Goal: Information Seeking & Learning: Check status

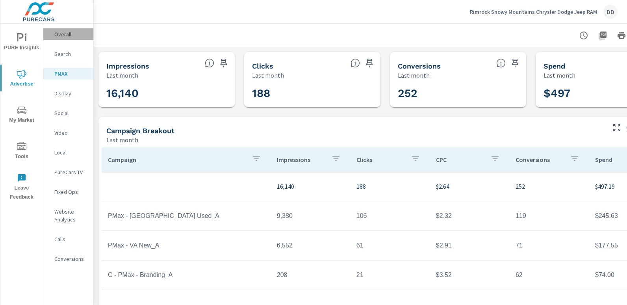
click at [69, 37] on p "Overall" at bounding box center [70, 34] width 33 height 8
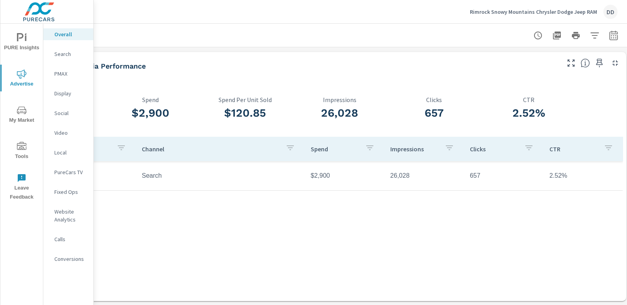
scroll to position [0, 56]
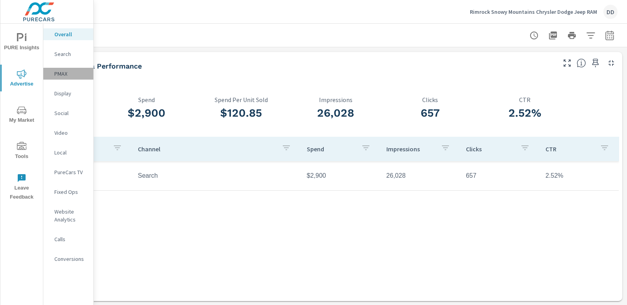
click at [66, 78] on div "PMAX" at bounding box center [68, 74] width 50 height 12
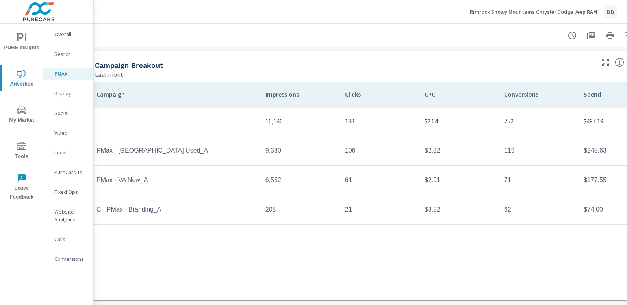
scroll to position [71, 56]
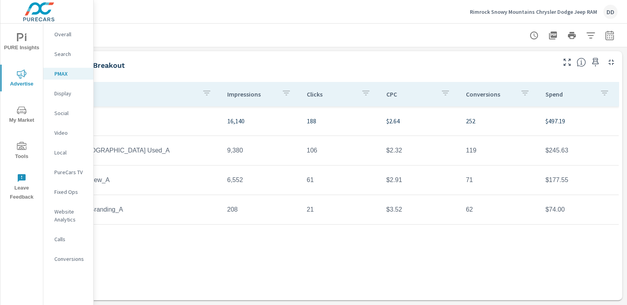
click at [71, 35] on p "Overall" at bounding box center [70, 34] width 33 height 8
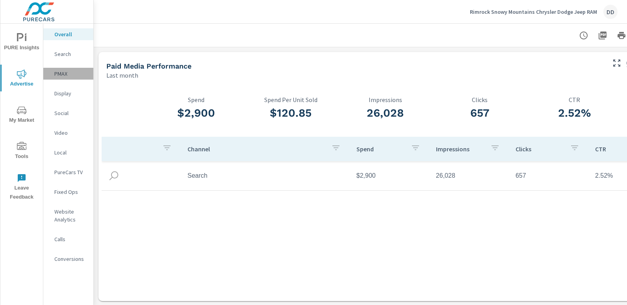
click at [61, 72] on p "PMAX" at bounding box center [70, 74] width 33 height 8
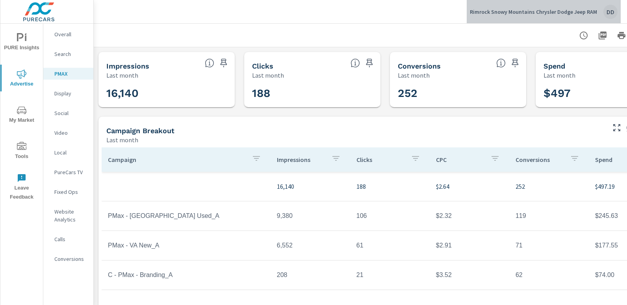
click at [611, 7] on div "DD" at bounding box center [610, 12] width 14 height 14
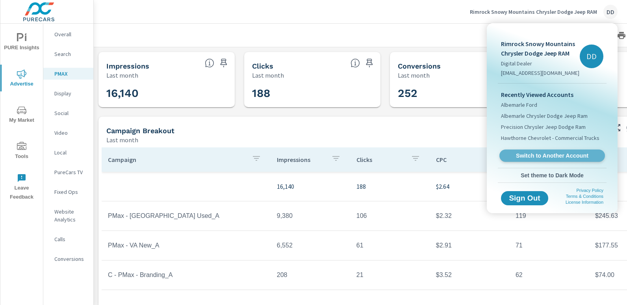
click at [549, 153] on span "Switch to Another Account" at bounding box center [552, 155] width 96 height 7
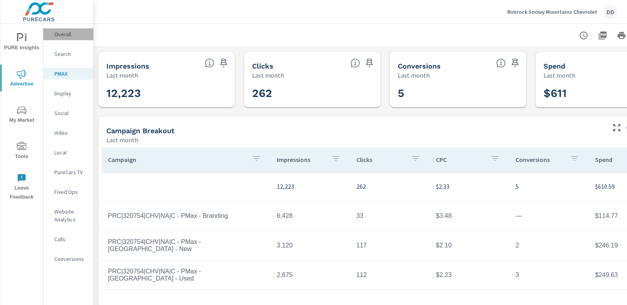
click at [72, 34] on p "Overall" at bounding box center [70, 34] width 33 height 8
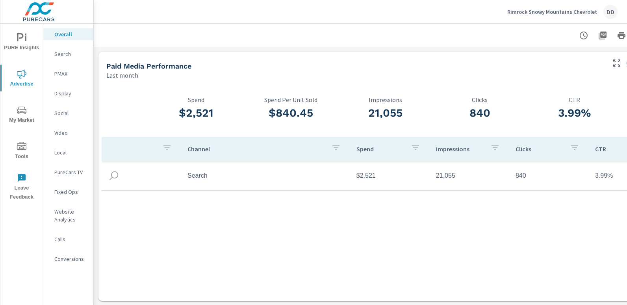
scroll to position [0, 56]
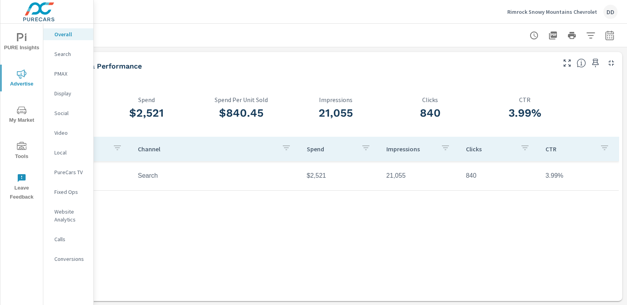
click at [59, 76] on p "PMAX" at bounding box center [70, 74] width 33 height 8
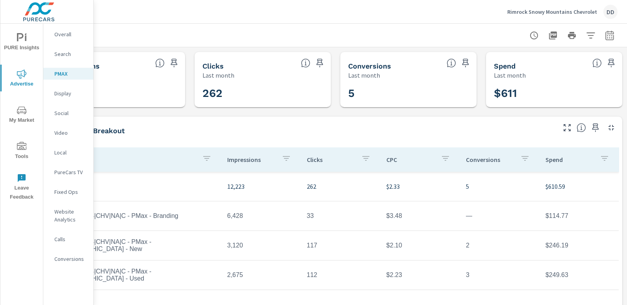
scroll to position [0, 56]
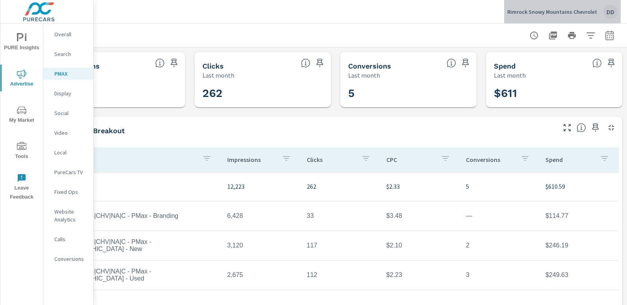
click at [610, 9] on div "DD" at bounding box center [610, 12] width 14 height 14
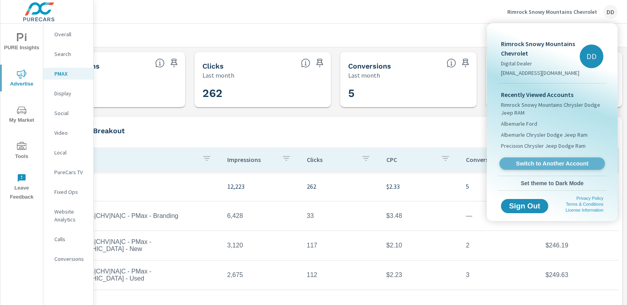
click at [544, 159] on link "Switch to Another Account" at bounding box center [552, 164] width 106 height 12
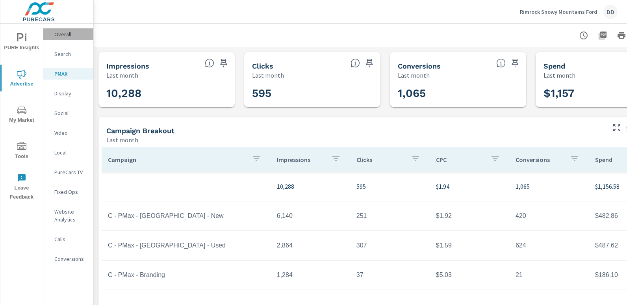
click at [80, 29] on div "Overall" at bounding box center [68, 34] width 50 height 12
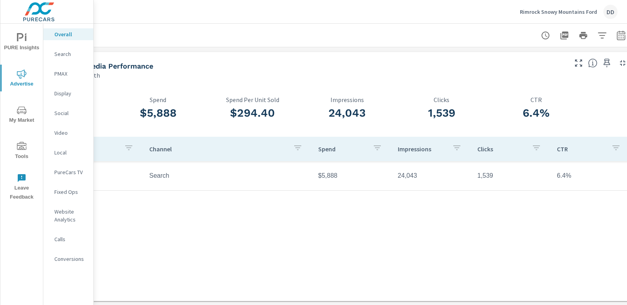
scroll to position [0, 40]
click at [70, 72] on p "PMAX" at bounding box center [70, 74] width 33 height 8
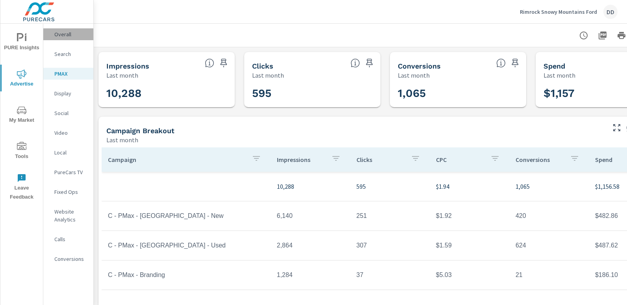
click at [79, 33] on p "Overall" at bounding box center [70, 34] width 33 height 8
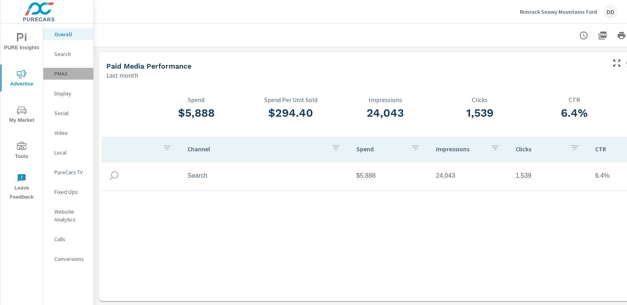
click at [65, 72] on p "PMAX" at bounding box center [70, 74] width 33 height 8
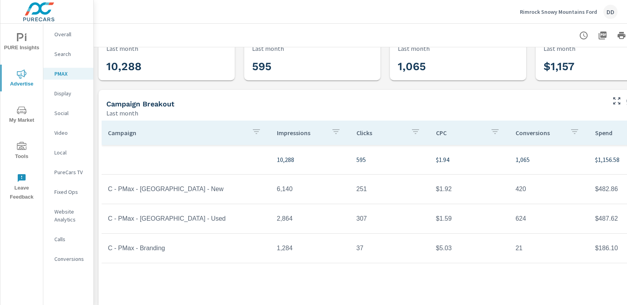
scroll to position [27, 56]
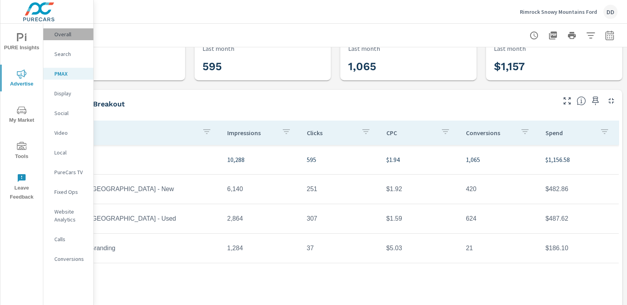
click at [63, 33] on p "Overall" at bounding box center [70, 34] width 33 height 8
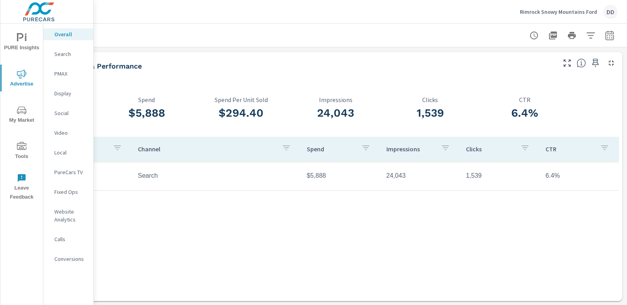
scroll to position [0, 56]
click at [614, 13] on div "DD" at bounding box center [610, 12] width 14 height 14
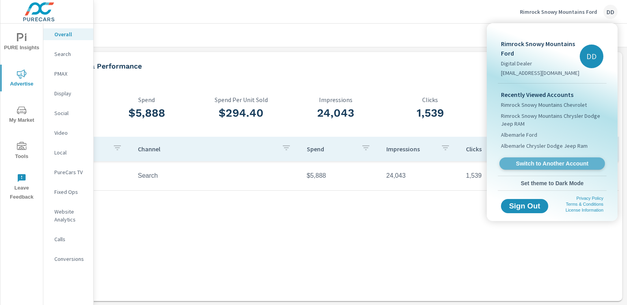
click at [566, 160] on span "Switch to Another Account" at bounding box center [552, 163] width 96 height 7
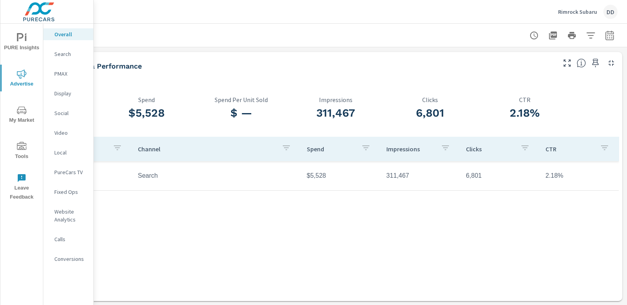
scroll to position [0, 56]
click at [72, 75] on p "PMAX" at bounding box center [70, 74] width 33 height 8
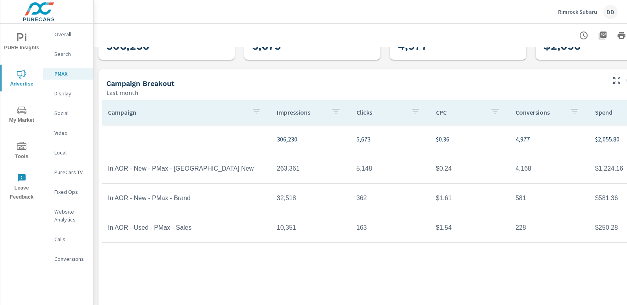
scroll to position [52, 0]
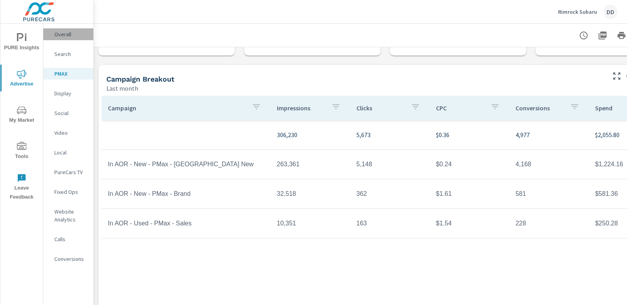
click at [70, 34] on p "Overall" at bounding box center [70, 34] width 33 height 8
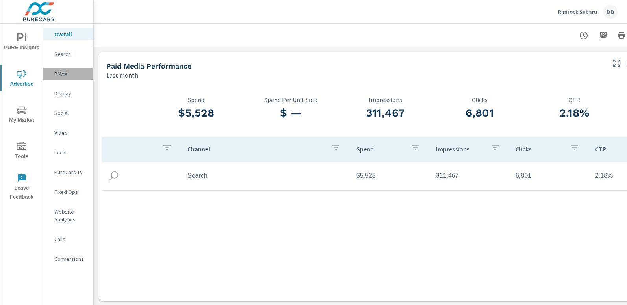
click at [69, 76] on p "PMAX" at bounding box center [70, 74] width 33 height 8
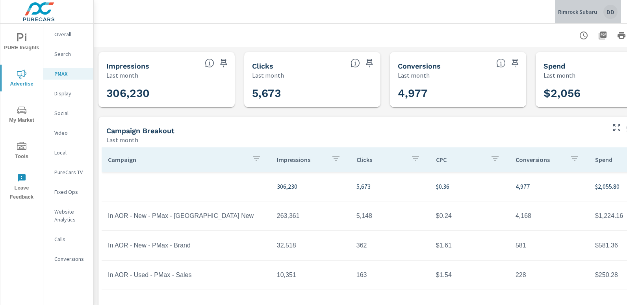
click at [612, 8] on div "DD" at bounding box center [610, 12] width 14 height 14
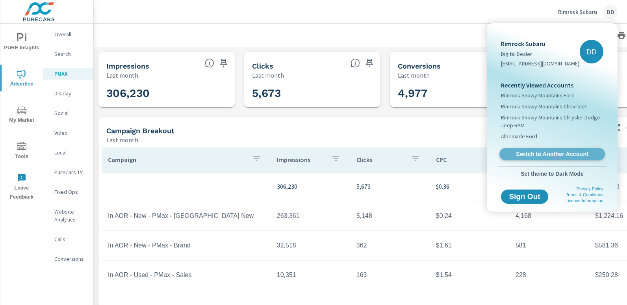
click at [527, 148] on link "Switch to Another Account" at bounding box center [552, 154] width 106 height 12
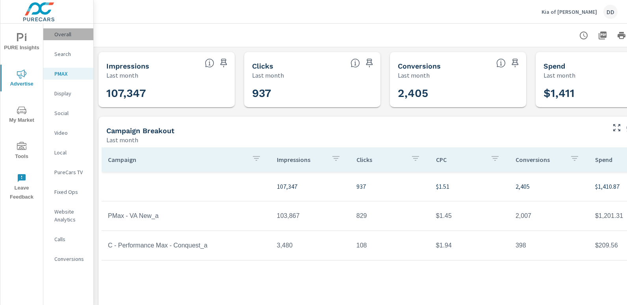
click at [69, 36] on p "Overall" at bounding box center [70, 34] width 33 height 8
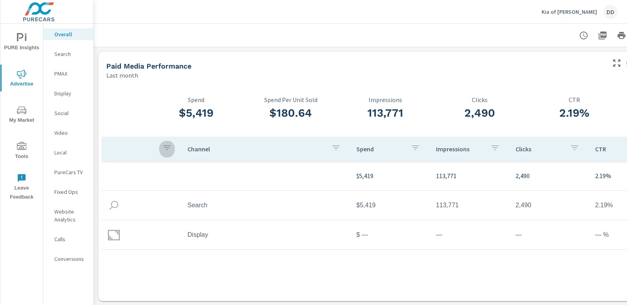
click at [169, 152] on icon "button" at bounding box center [166, 147] width 9 height 9
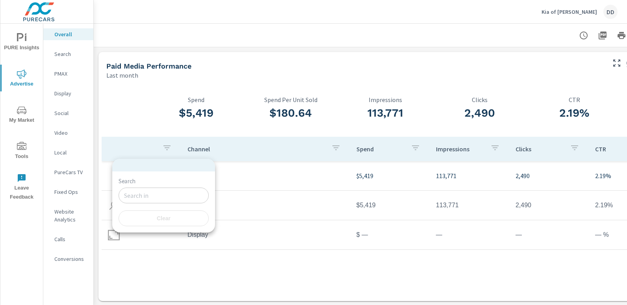
click at [209, 149] on div at bounding box center [313, 152] width 627 height 305
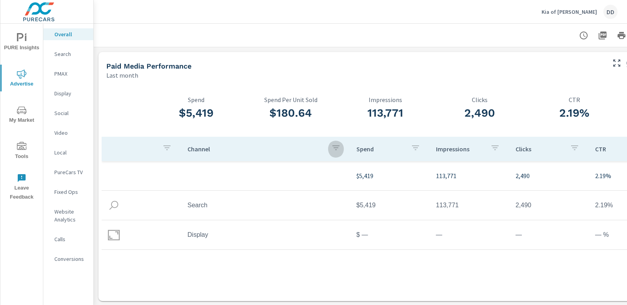
click at [329, 150] on button "button" at bounding box center [336, 149] width 16 height 18
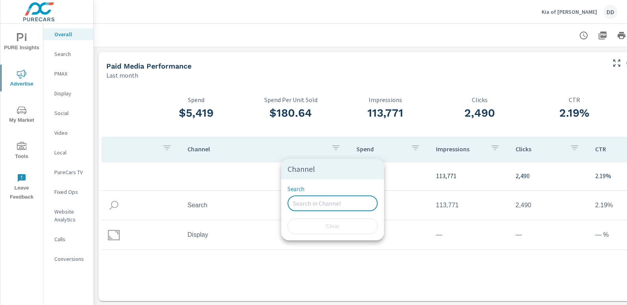
click at [322, 204] on input "Search" at bounding box center [332, 203] width 90 height 16
type input "Search"
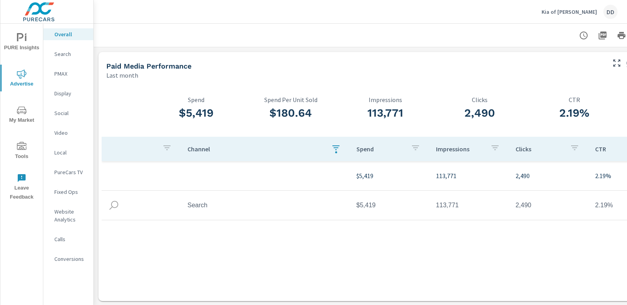
click at [347, 237] on div "Channel Spend Impressions Clicks CTR $5,419 113,771 2,490 2.19% Search $5,419 1…" at bounding box center [385, 212] width 567 height 150
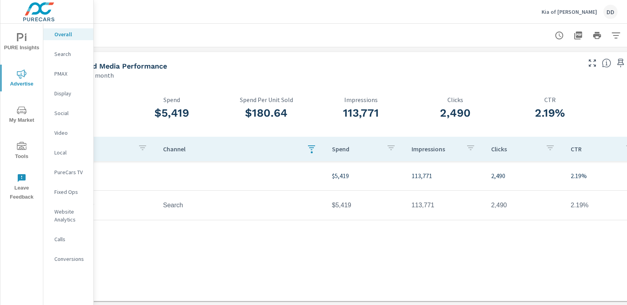
scroll to position [0, 25]
click at [74, 77] on p "PMAX" at bounding box center [70, 74] width 33 height 8
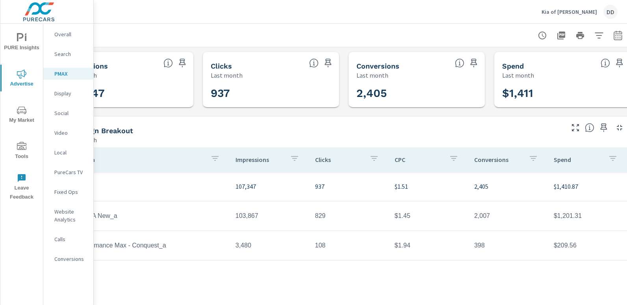
scroll to position [0, 56]
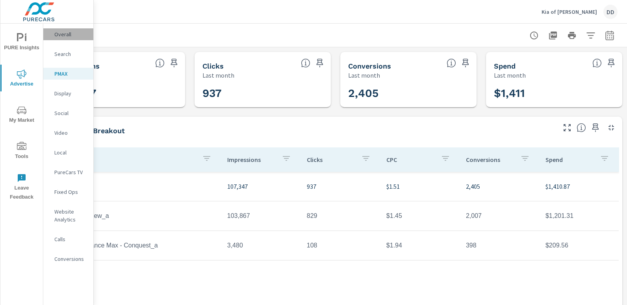
click at [72, 31] on p "Overall" at bounding box center [70, 34] width 33 height 8
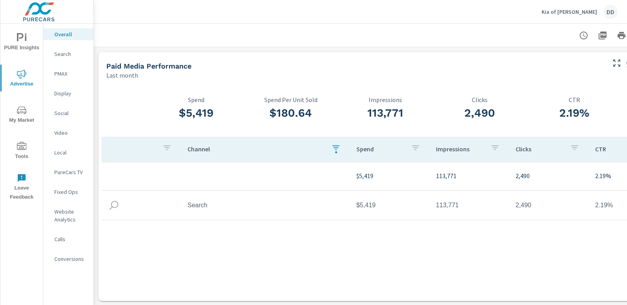
click at [609, 7] on div "DD" at bounding box center [610, 12] width 14 height 14
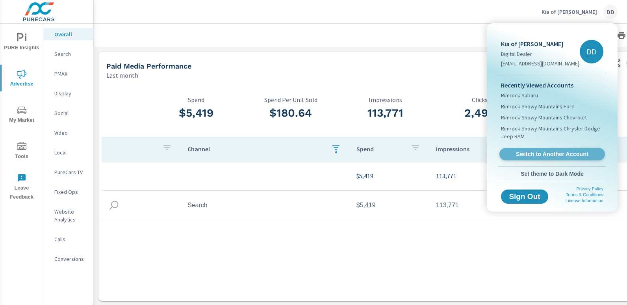
click at [549, 152] on span "Switch to Another Account" at bounding box center [552, 153] width 96 height 7
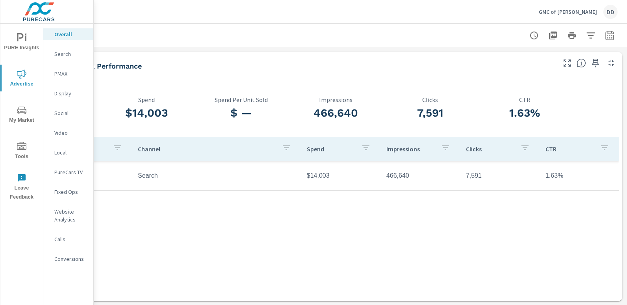
scroll to position [0, 56]
click at [69, 57] on p "Search" at bounding box center [70, 54] width 33 height 8
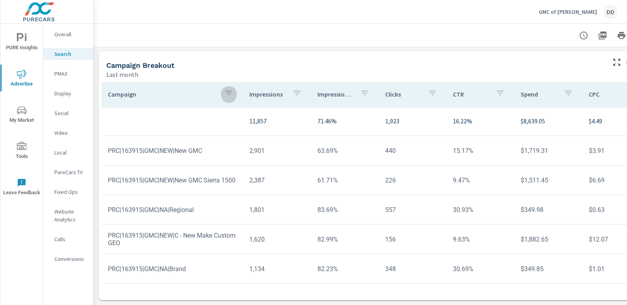
click at [224, 88] on icon "button" at bounding box center [228, 92] width 9 height 9
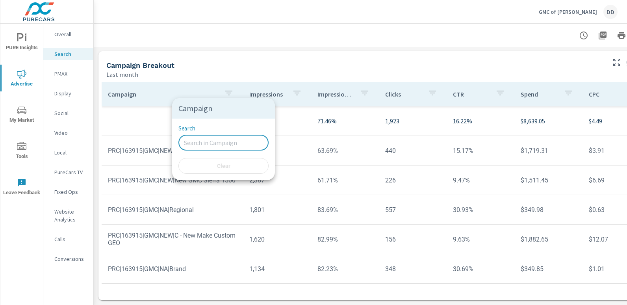
click at [208, 145] on input "Search" at bounding box center [223, 143] width 90 height 16
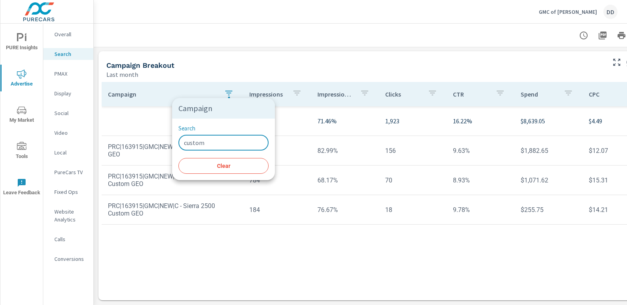
type input "custom"
click at [166, 235] on div at bounding box center [313, 152] width 627 height 305
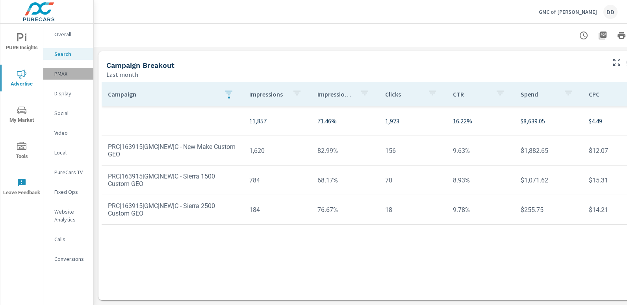
click at [74, 75] on p "PMAX" at bounding box center [70, 74] width 33 height 8
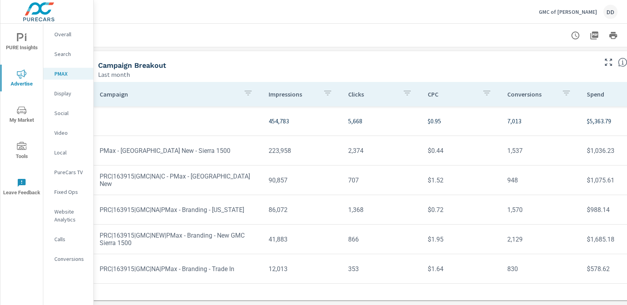
scroll to position [71, 9]
